Goal: Find specific page/section: Find specific page/section

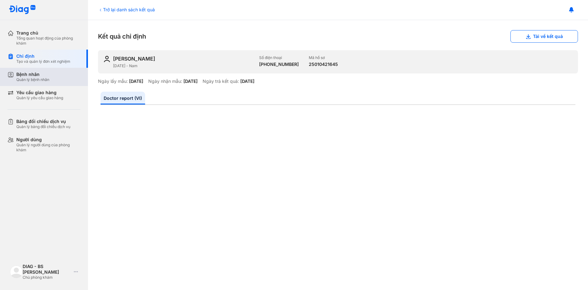
click at [55, 76] on div "Bệnh nhân Quản lý bệnh nhân" at bounding box center [48, 77] width 64 height 11
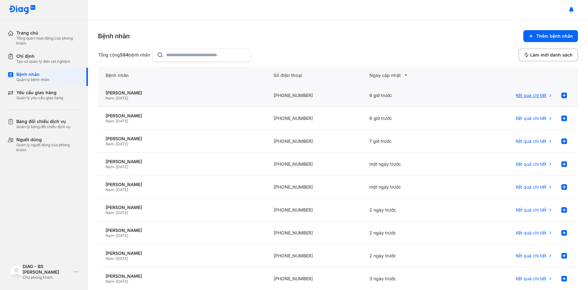
click at [520, 93] on span "Kết quả chi tiết" at bounding box center [531, 96] width 31 height 6
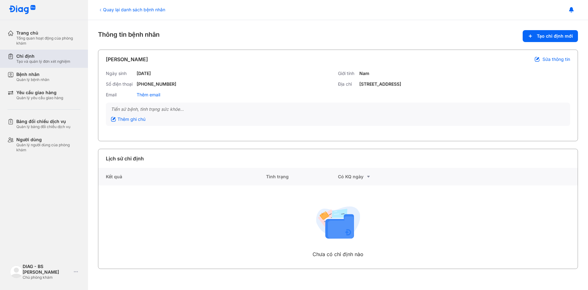
click at [31, 58] on div "Chỉ định" at bounding box center [43, 56] width 54 height 6
